Goal: Find specific page/section: Find specific page/section

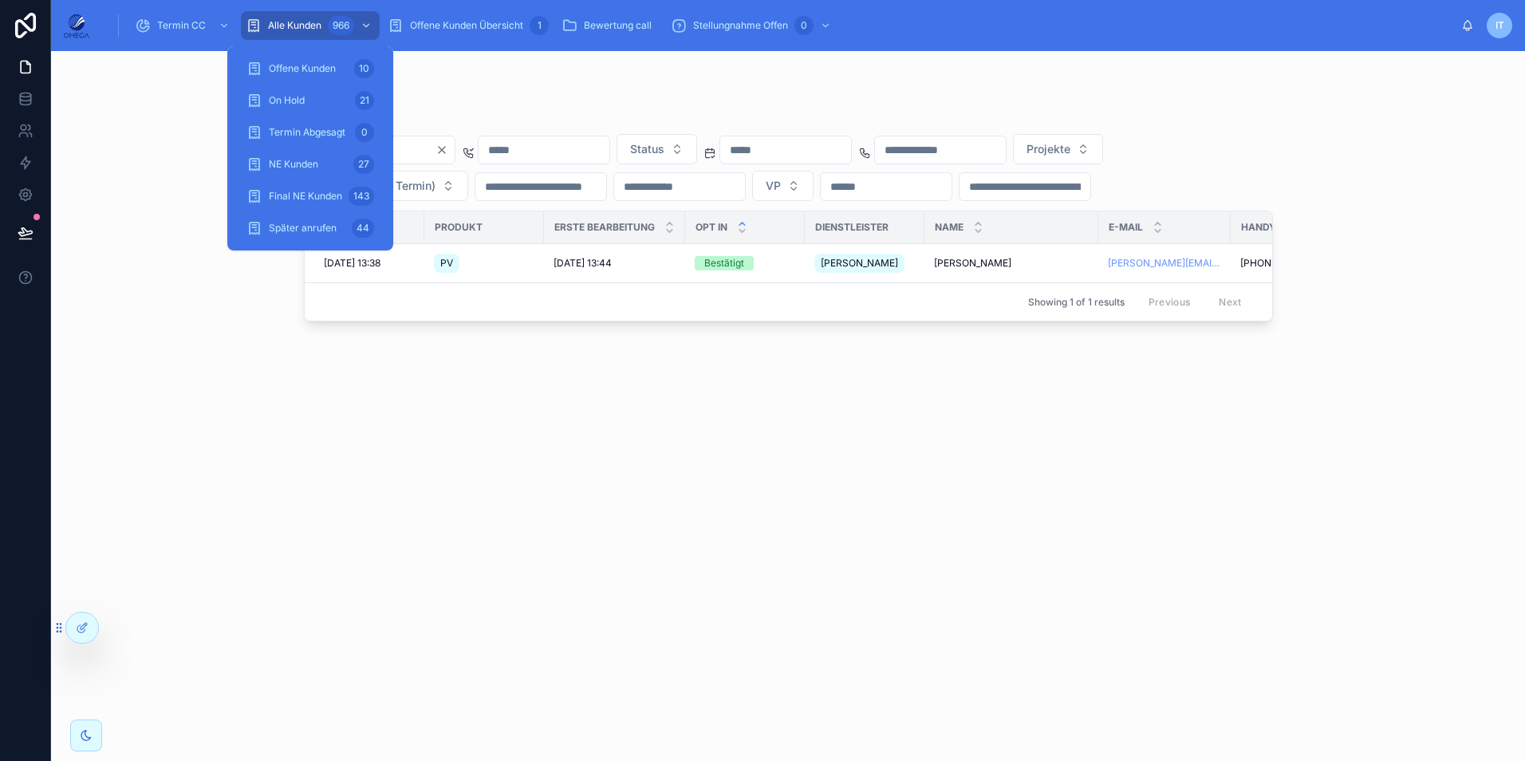
click at [283, 34] on div "Alle Kunden 966" at bounding box center [310, 26] width 129 height 26
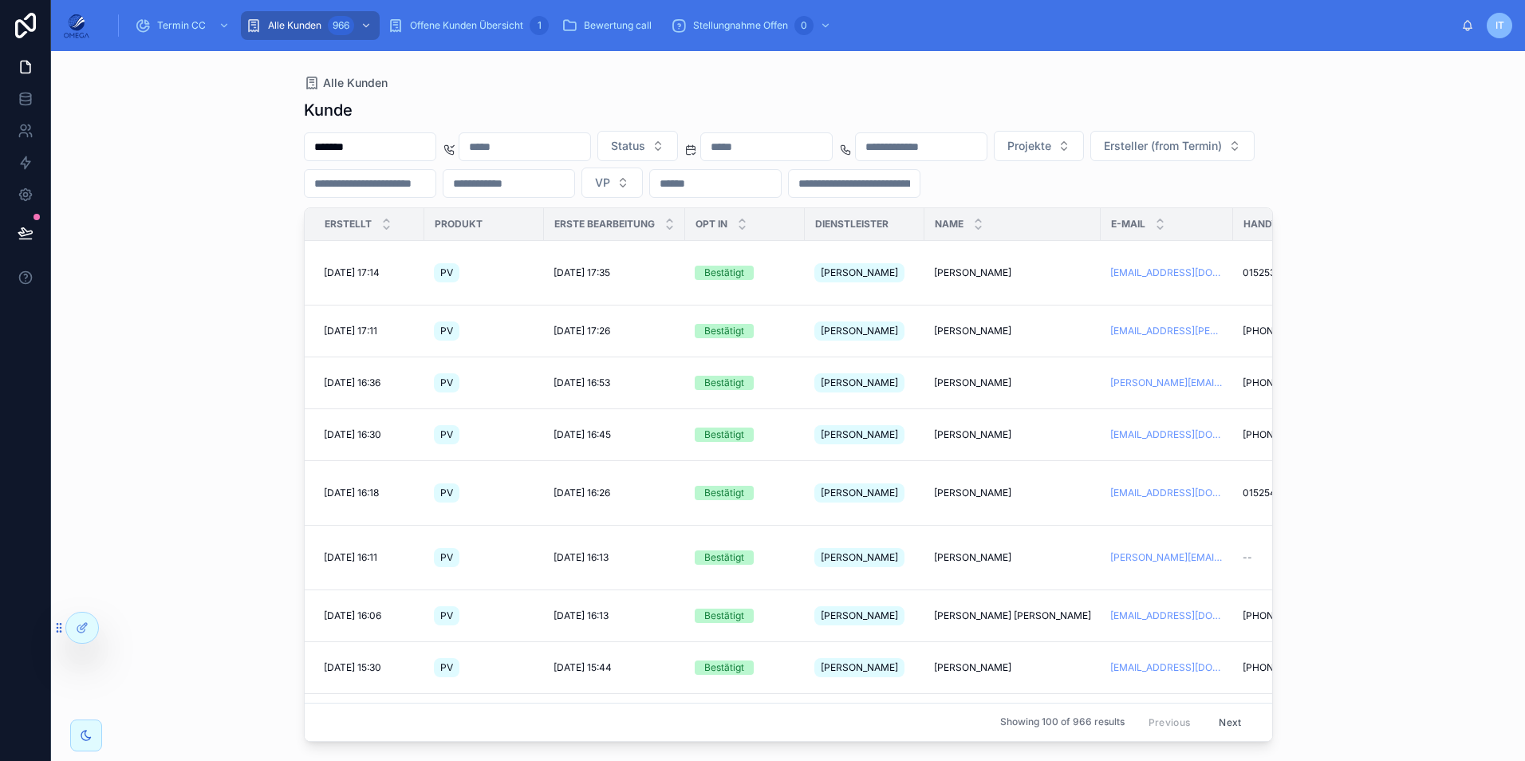
click at [832, 142] on input "text" at bounding box center [766, 147] width 131 height 22
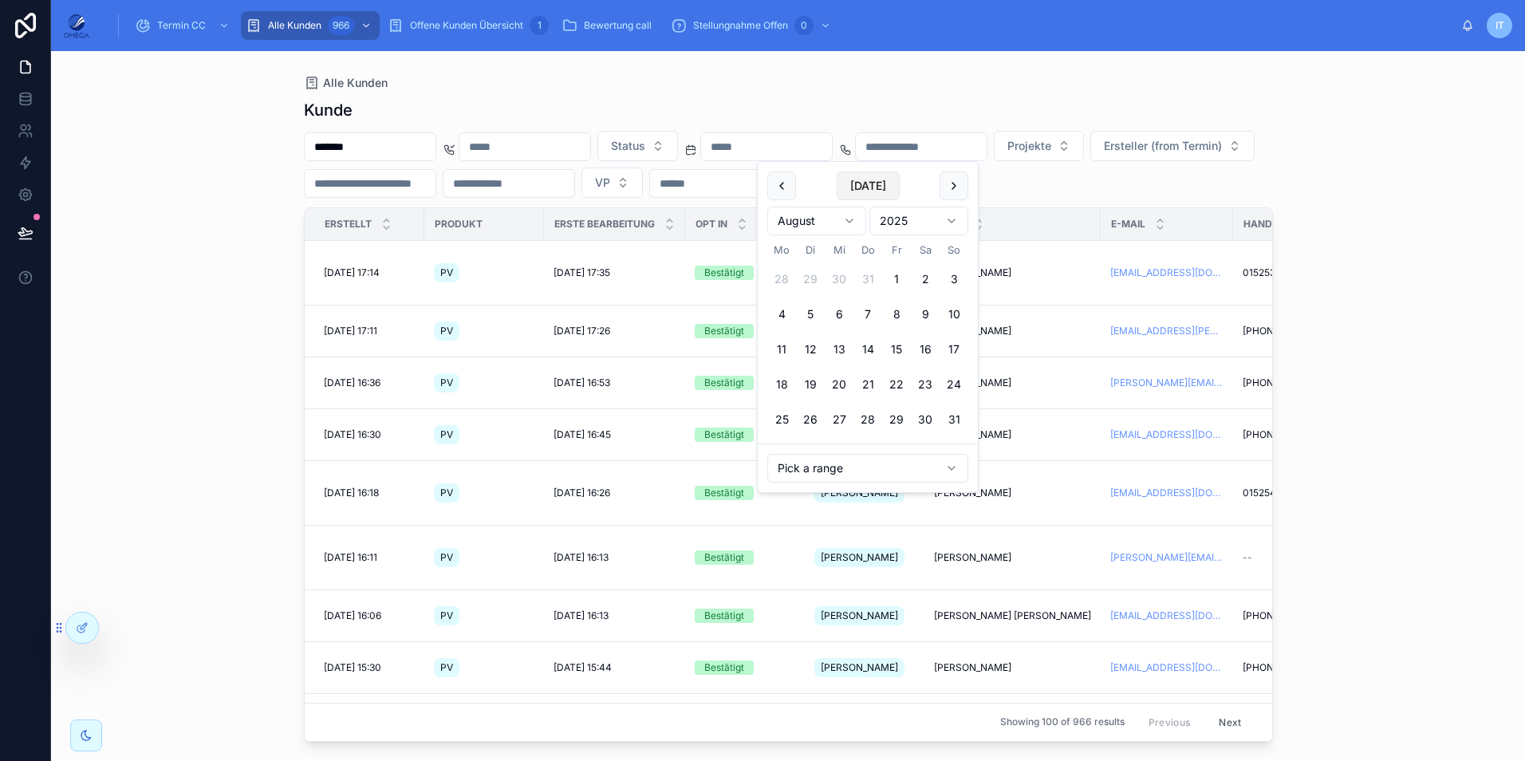
click at [852, 190] on button "[DATE]" at bounding box center [868, 185] width 63 height 29
click at [901, 85] on div "Alle Kunden" at bounding box center [788, 83] width 969 height 13
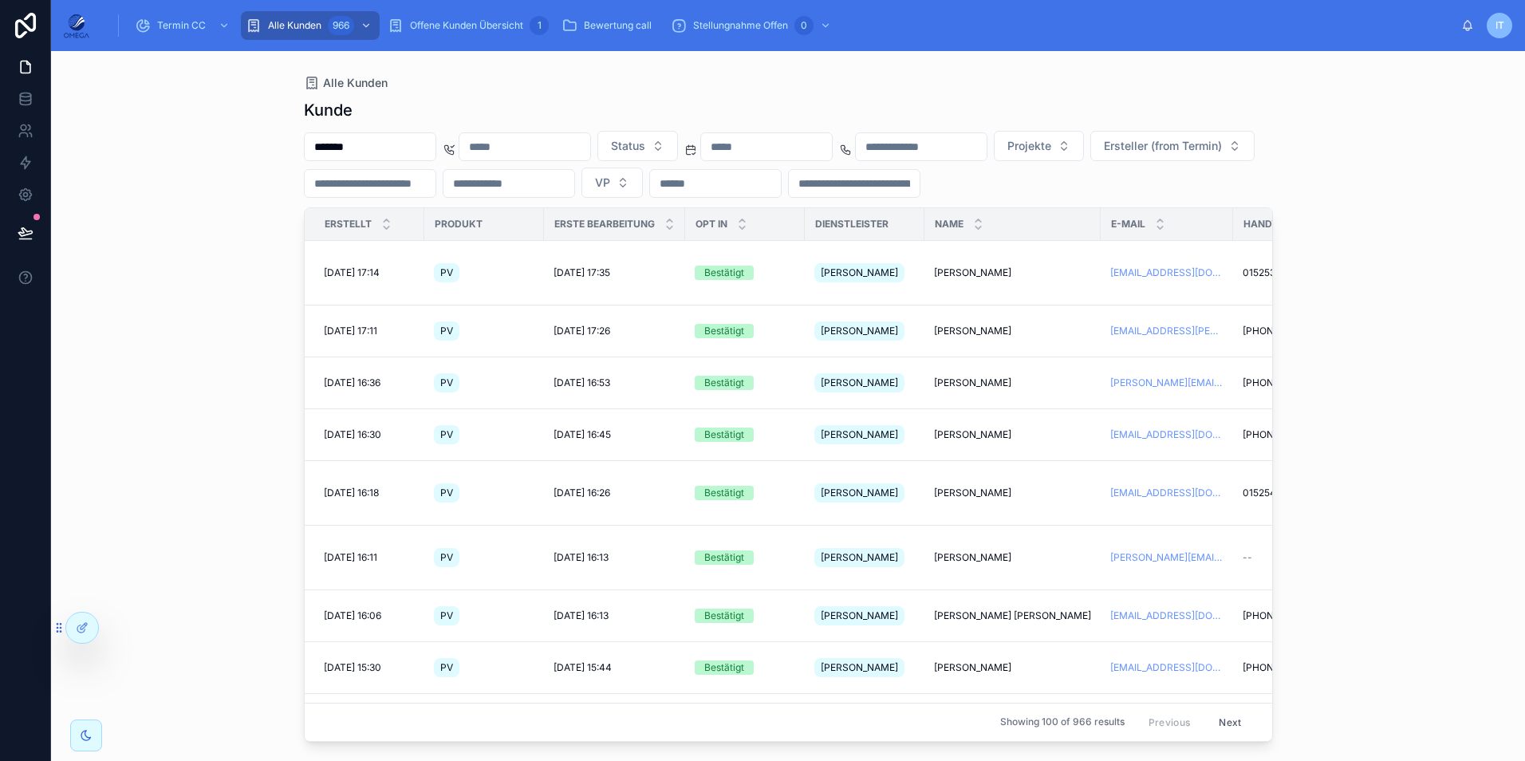
click at [427, 152] on input "*******" at bounding box center [370, 147] width 131 height 22
click at [861, 83] on div "Alle Kunden" at bounding box center [788, 83] width 969 height 13
click at [833, 134] on div at bounding box center [766, 146] width 132 height 29
click at [832, 143] on input "text" at bounding box center [766, 147] width 131 height 22
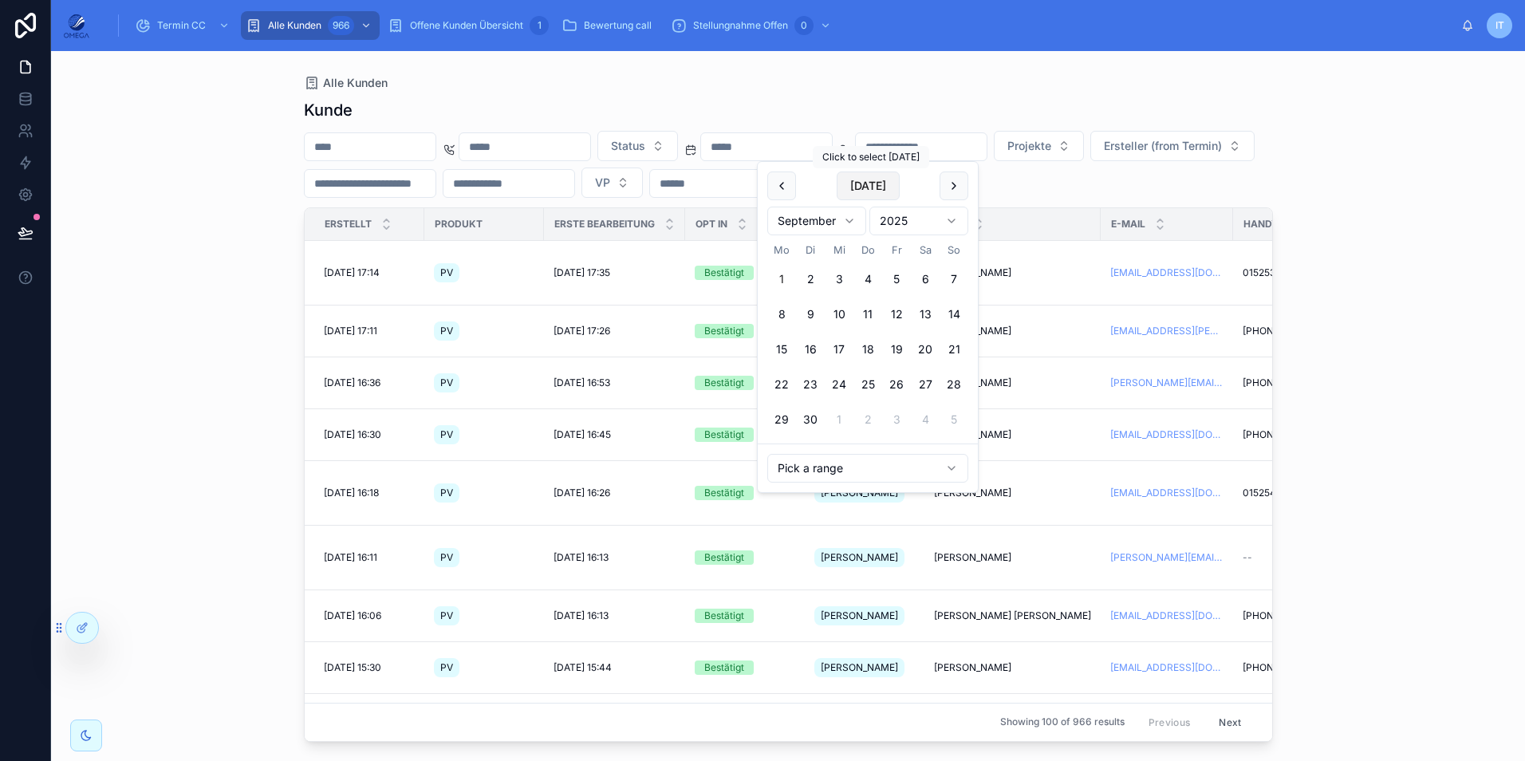
click at [865, 194] on button "[DATE]" at bounding box center [868, 185] width 63 height 29
type input "**********"
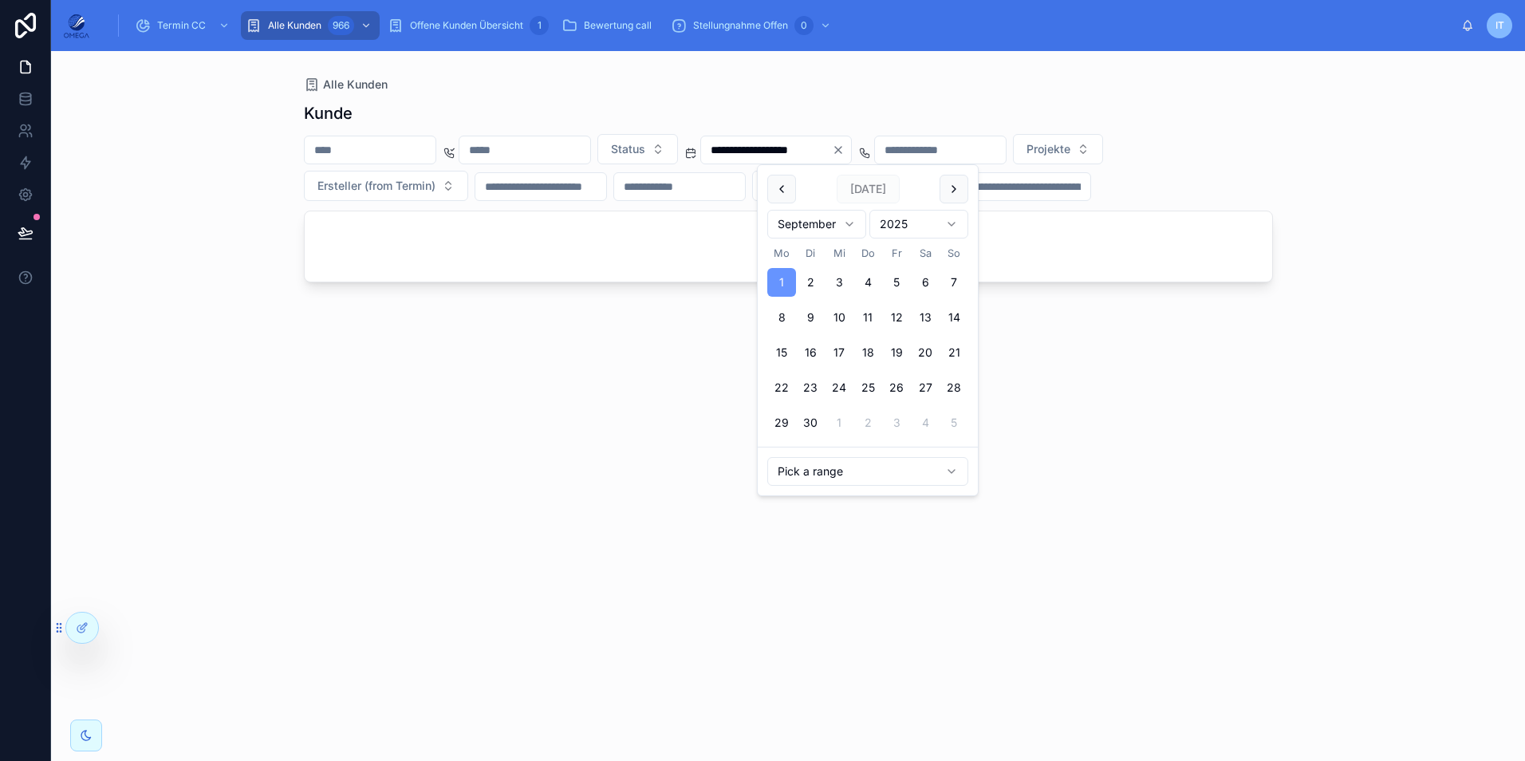
click at [865, 106] on div "Kunde" at bounding box center [788, 113] width 969 height 22
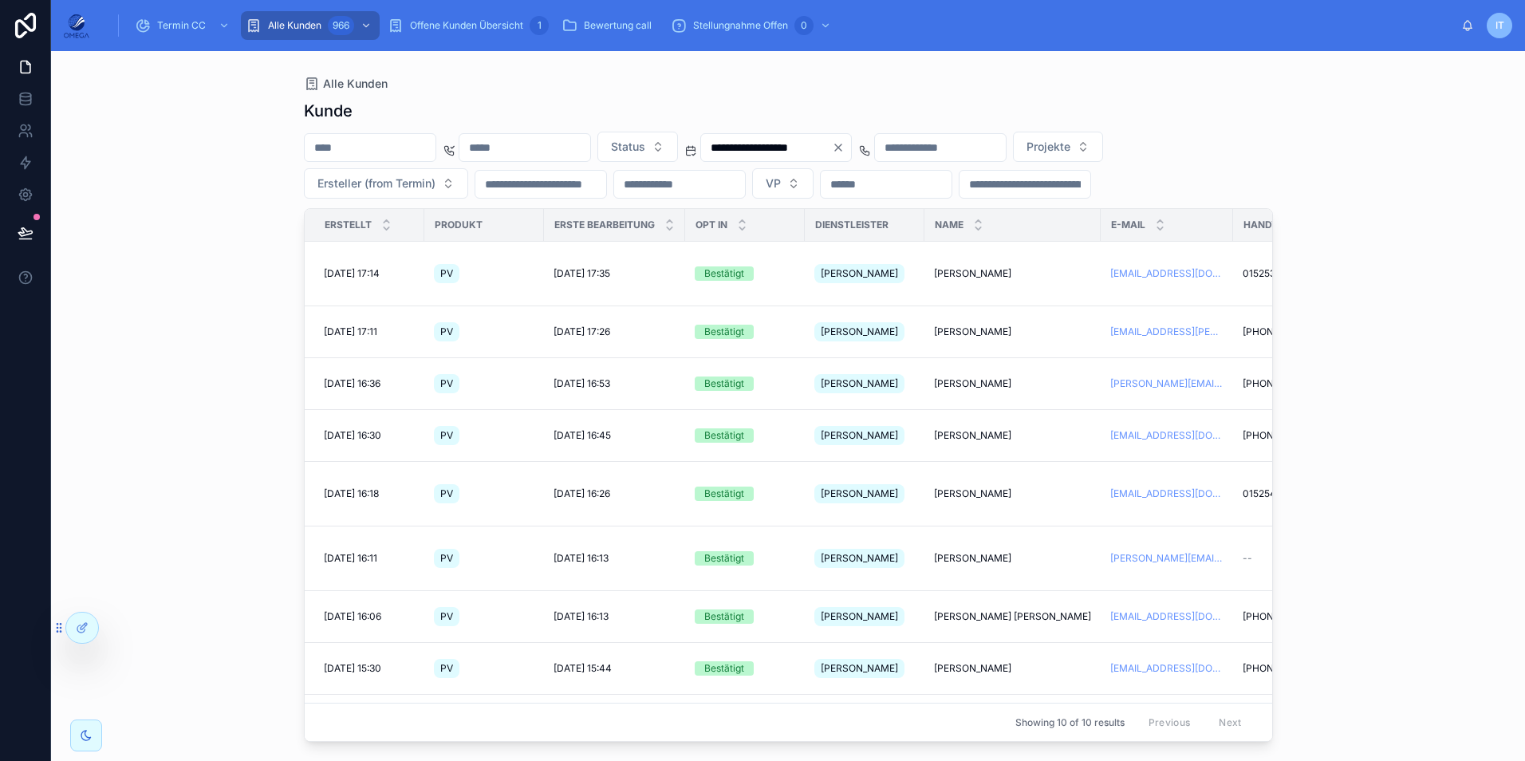
click at [845, 152] on icon "Clear" at bounding box center [838, 147] width 13 height 13
drag, startPoint x: 184, startPoint y: 175, endPoint x: 347, endPoint y: 136, distance: 167.3
click at [184, 175] on div "Alle Kunden [PERSON_NAME] Status Projekte Ersteller (from Termin) VP Erstellt P…" at bounding box center [788, 406] width 1474 height 710
click at [348, 136] on input "text" at bounding box center [370, 147] width 131 height 22
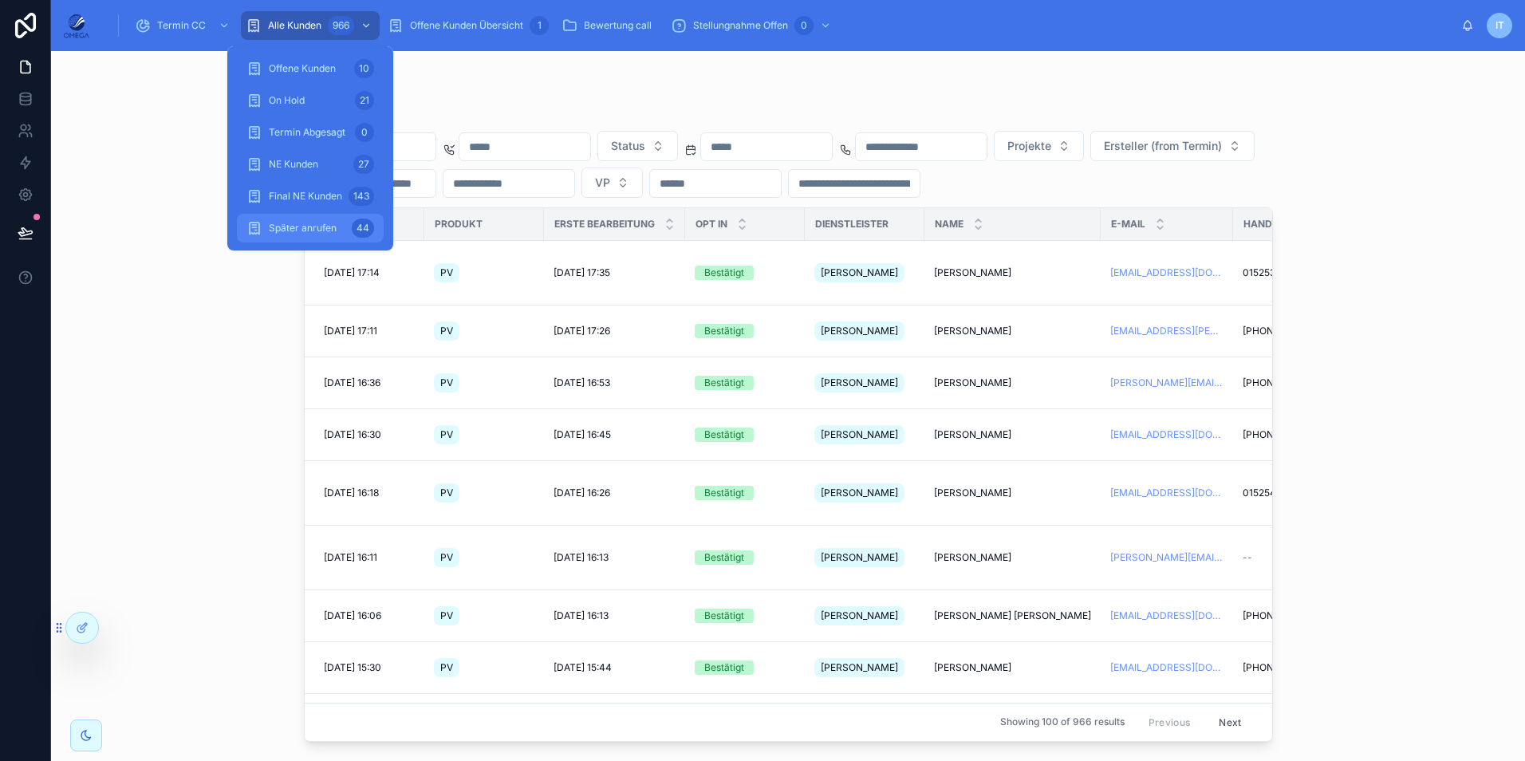
click at [309, 218] on div "Später anrufen 44" at bounding box center [310, 228] width 128 height 26
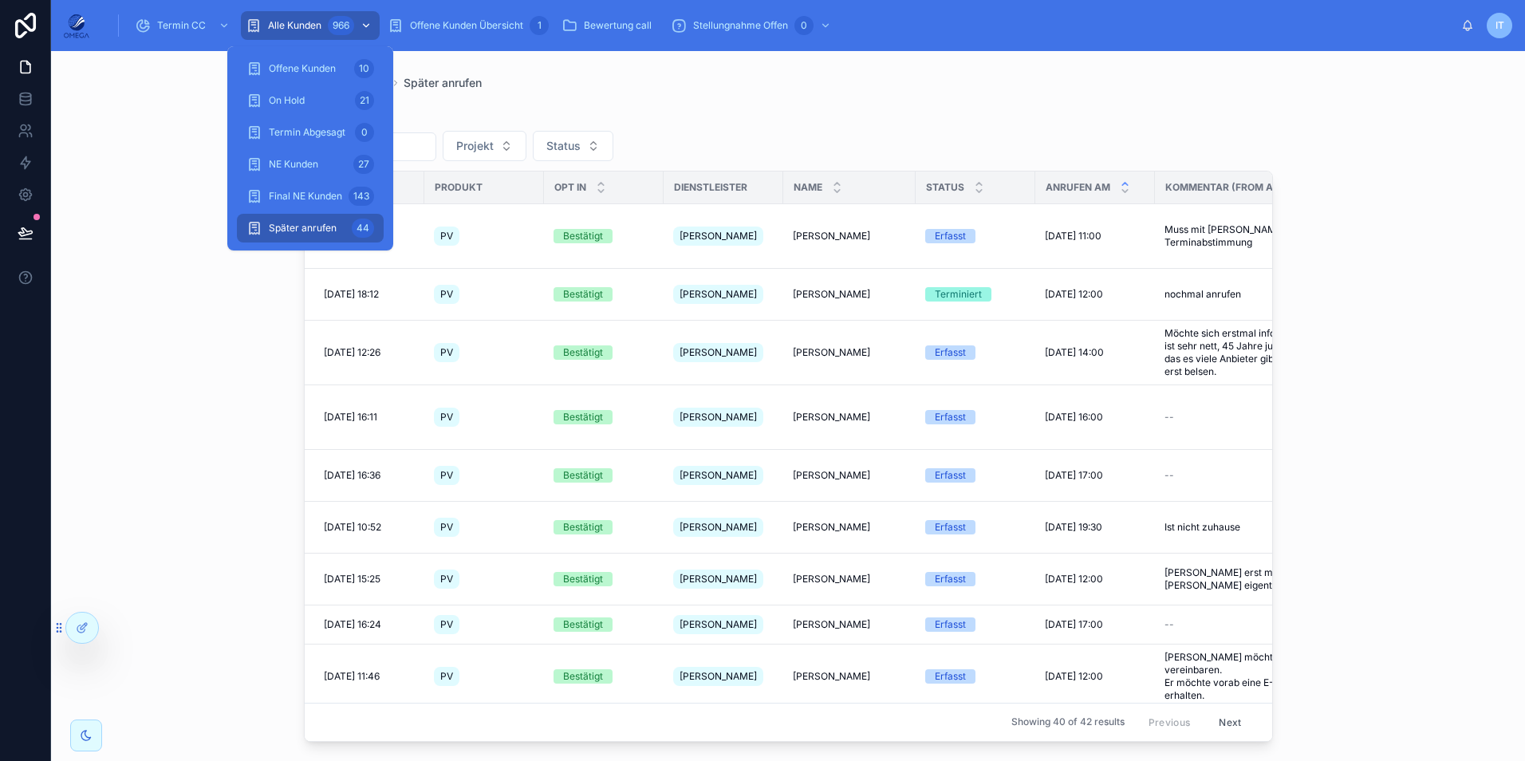
click at [321, 22] on span "Alle Kunden" at bounding box center [294, 25] width 53 height 13
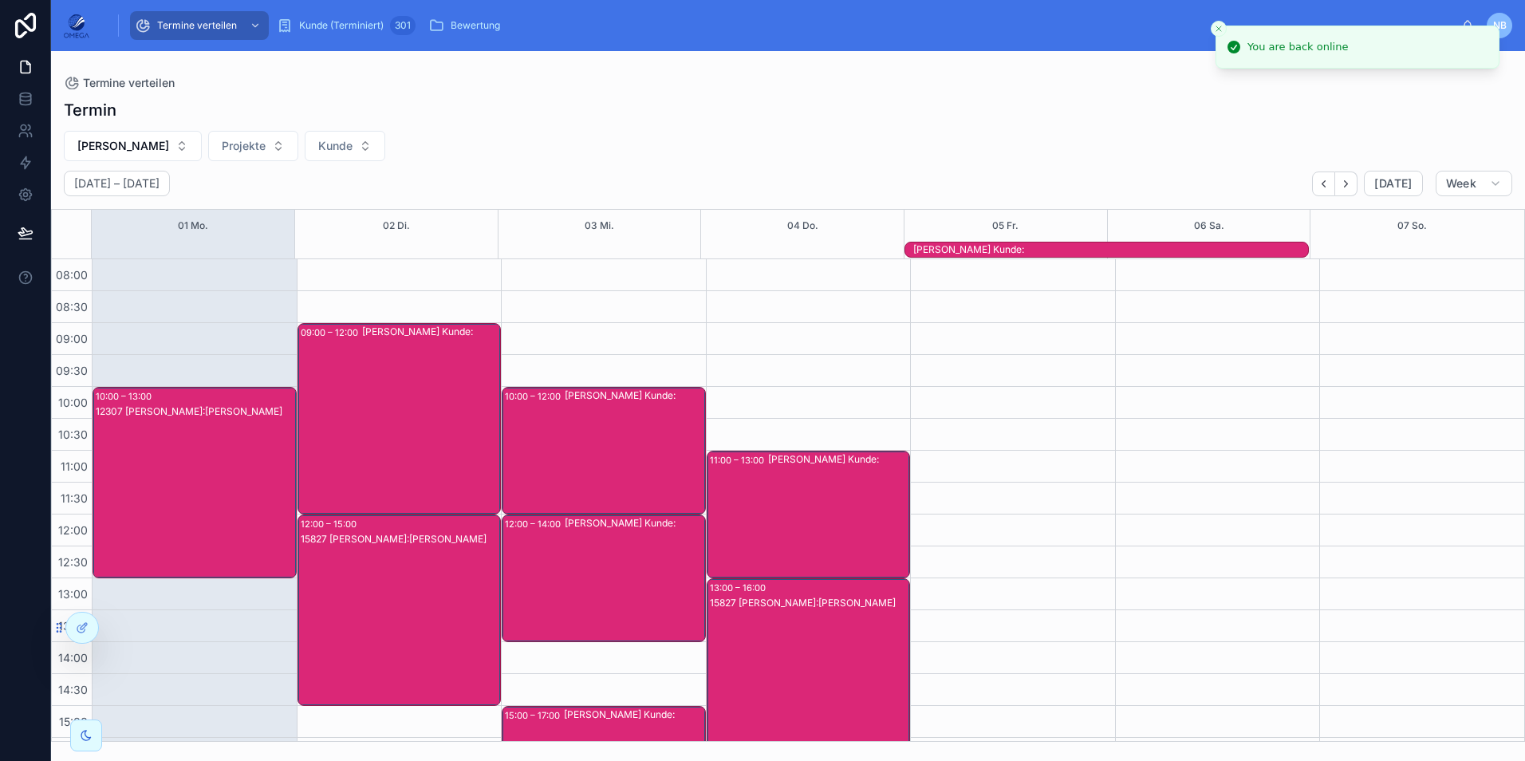
scroll to position [412, 0]
